Goal: Transaction & Acquisition: Register for event/course

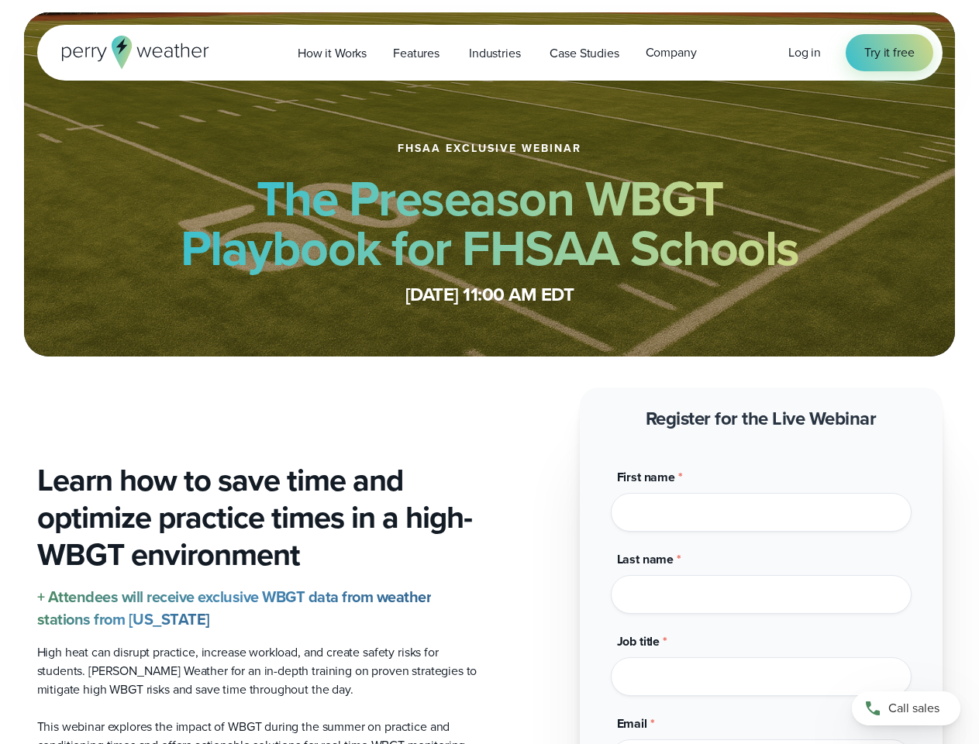
click at [489, 53] on span "Industries" at bounding box center [494, 53] width 51 height 19
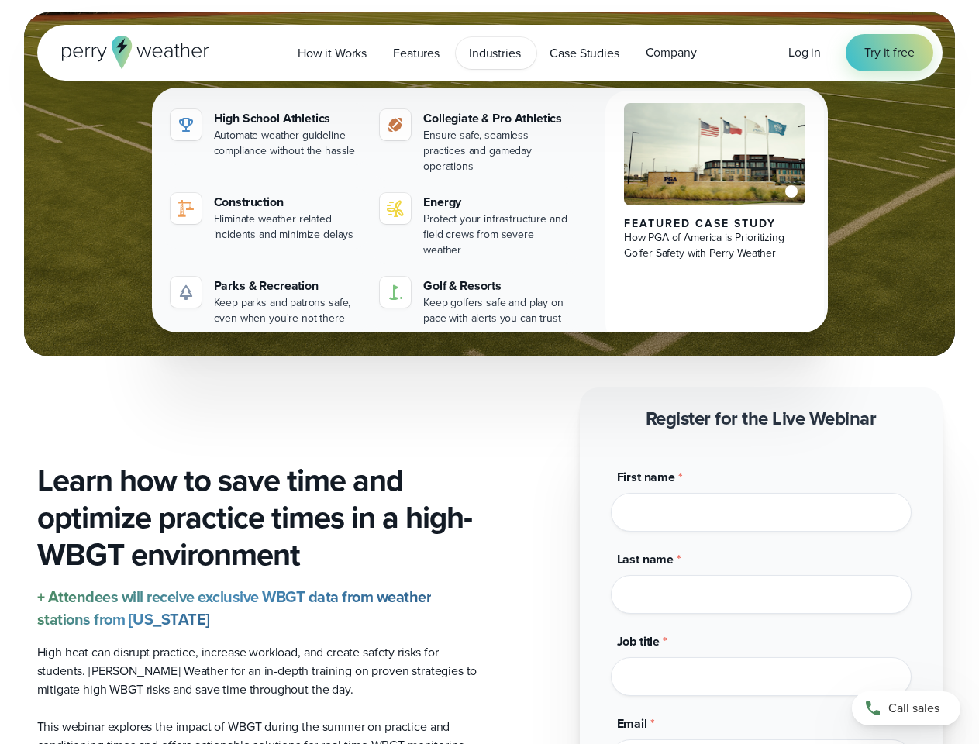
click at [761, 575] on div "Last name *" at bounding box center [761, 582] width 301 height 64
